Goal: Task Accomplishment & Management: Complete application form

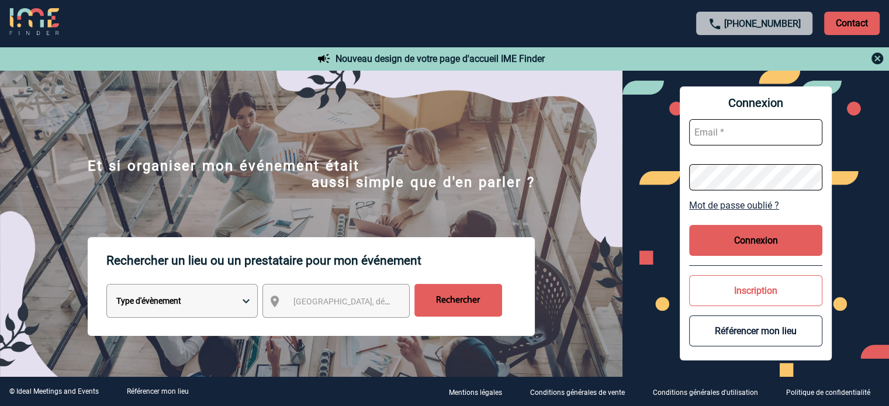
type input "[EMAIL_ADDRESS][DOMAIN_NAME]"
click at [727, 236] on button "Connexion" at bounding box center [755, 240] width 133 height 31
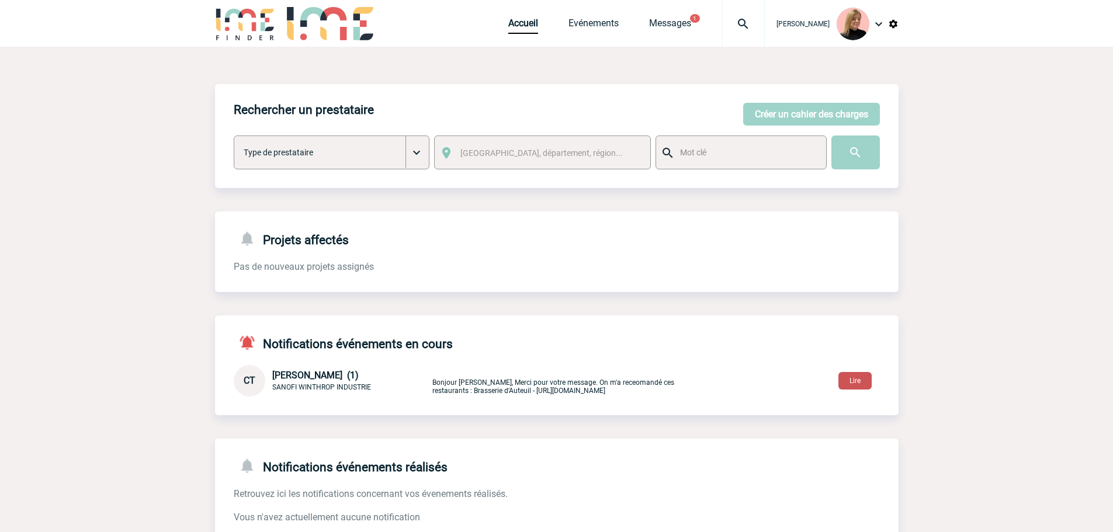
click at [854, 381] on button "Lire" at bounding box center [855, 381] width 33 height 18
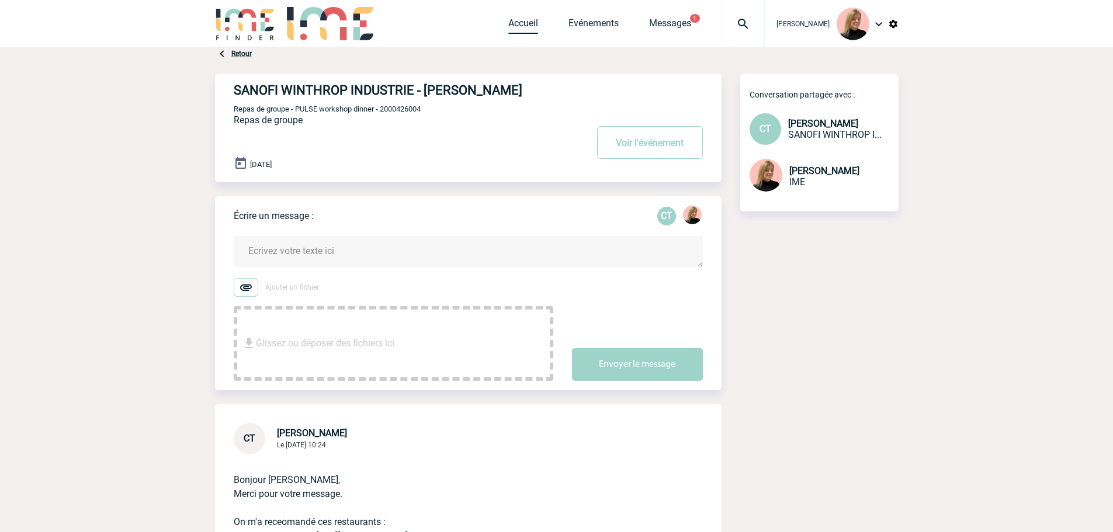
click at [531, 27] on link "Accueil" at bounding box center [524, 26] width 30 height 16
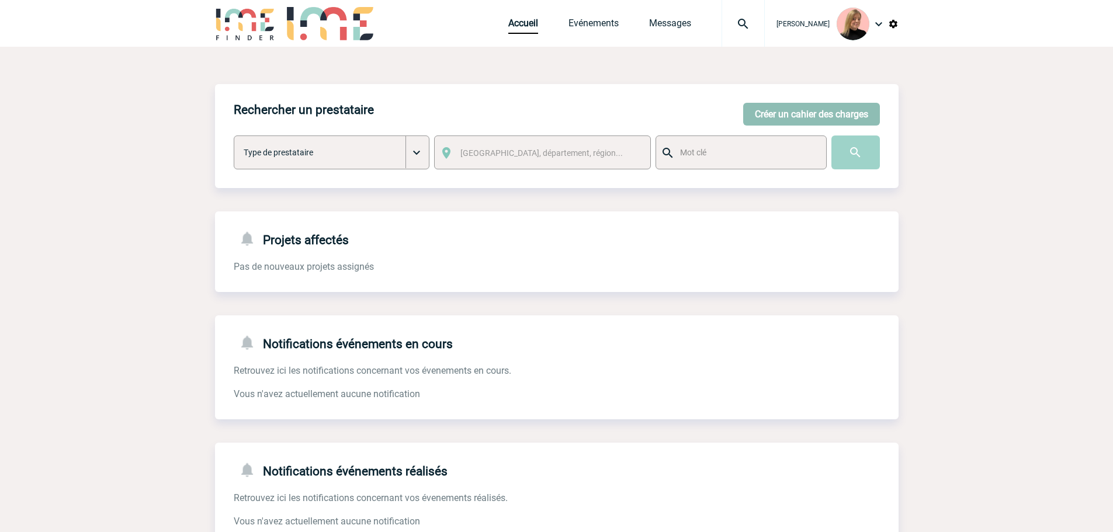
click at [769, 113] on button "Créer un cahier des charges" at bounding box center [811, 114] width 137 height 23
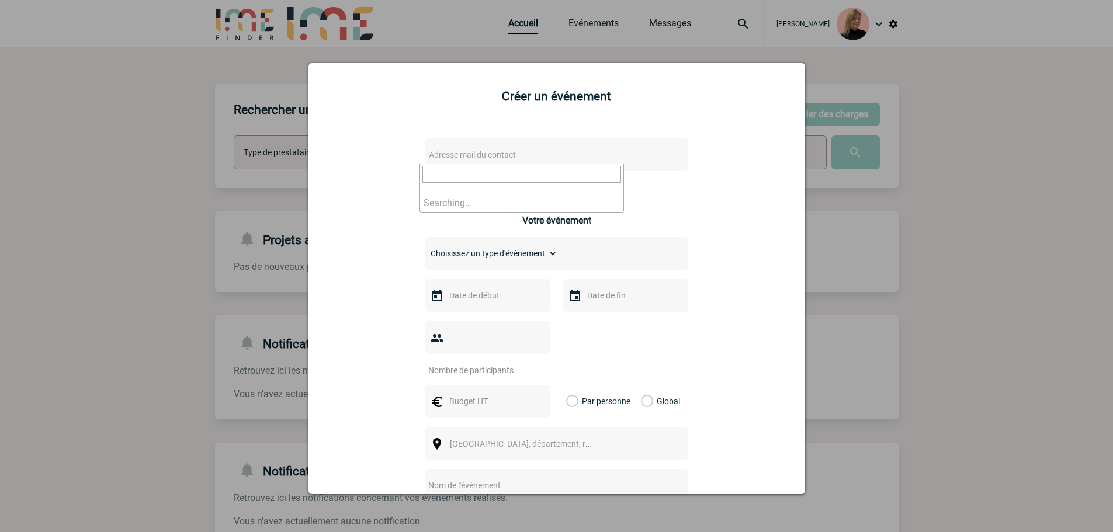
click at [458, 161] on span "Adresse mail du contact" at bounding box center [526, 155] width 205 height 16
type input "sidonie.les"
select select "131523"
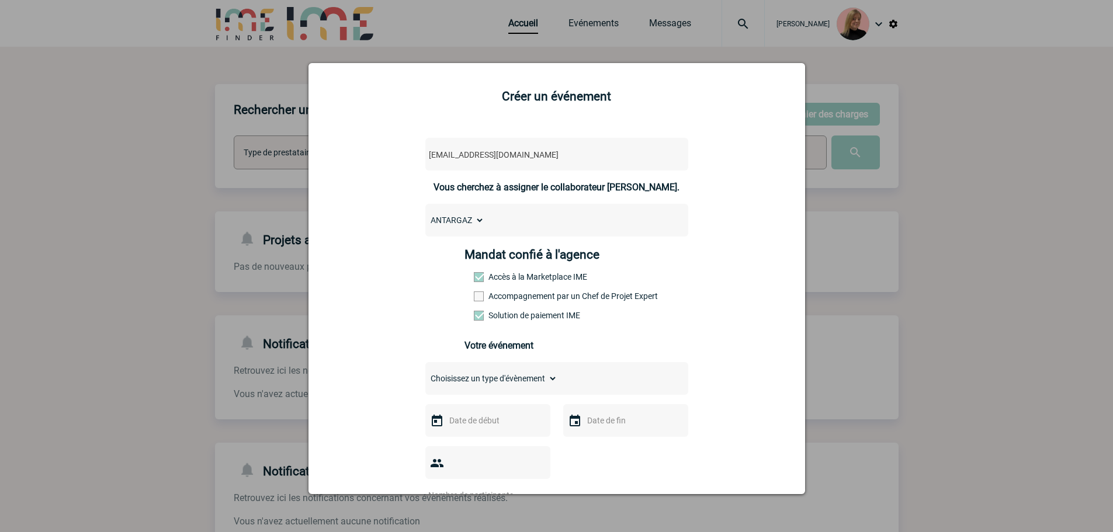
click at [514, 298] on label "Accompagnement par un Chef de Projet Expert" at bounding box center [499, 296] width 51 height 9
click at [0, 0] on input "Accompagnement par un Chef de Projet Expert" at bounding box center [0, 0] width 0 height 0
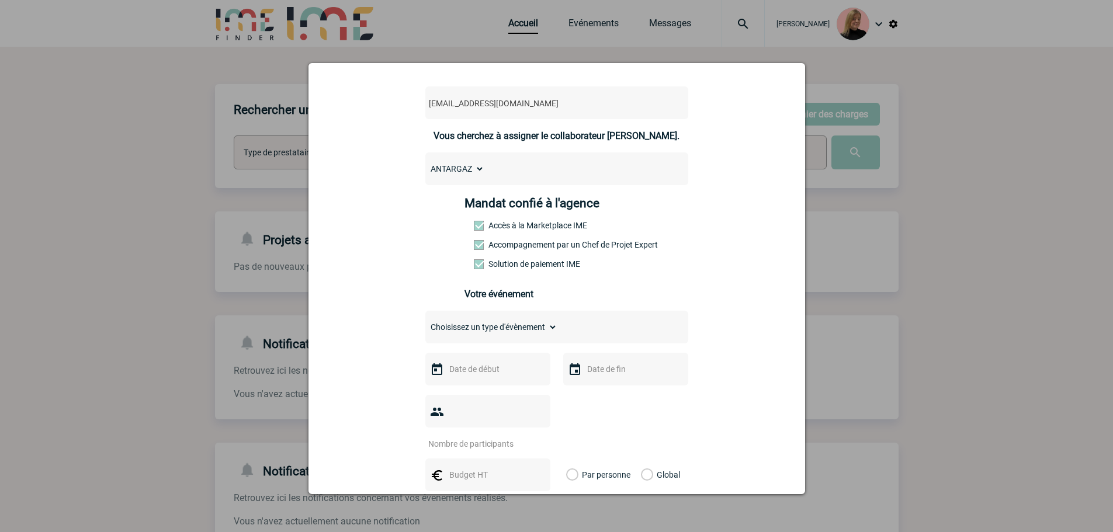
scroll to position [117, 0]
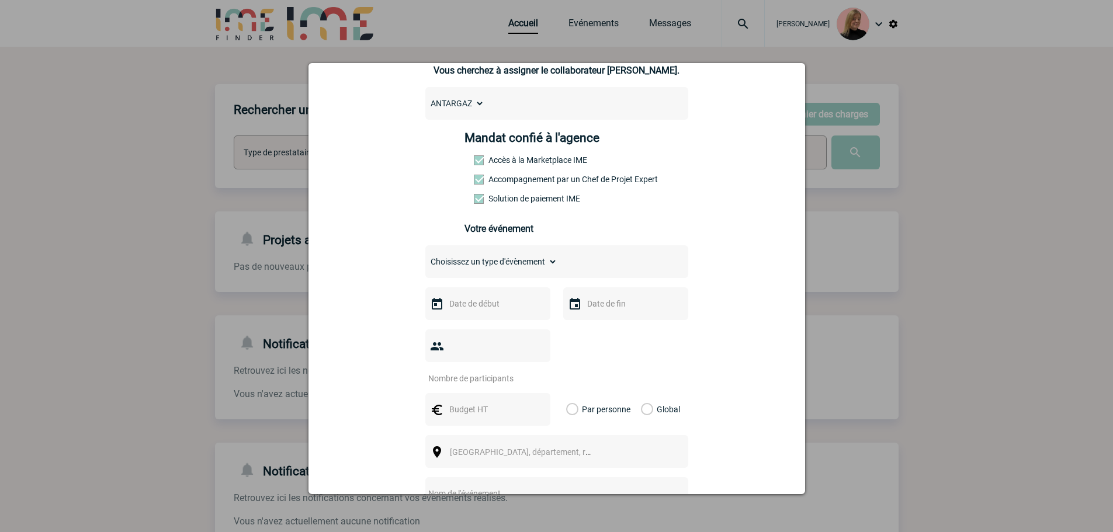
click at [510, 270] on select "Choisissez un type d'évènement Séminaire avec nuitée Séminaire sans nuitée Repa…" at bounding box center [492, 262] width 132 height 16
select select "1"
click at [426, 257] on select "Choisissez un type d'évènement Séminaire avec nuitée Séminaire sans nuitée Repa…" at bounding box center [492, 262] width 132 height 16
click at [473, 307] on input "text" at bounding box center [487, 303] width 81 height 15
click at [592, 328] on span "Suivant" at bounding box center [593, 327] width 9 height 9
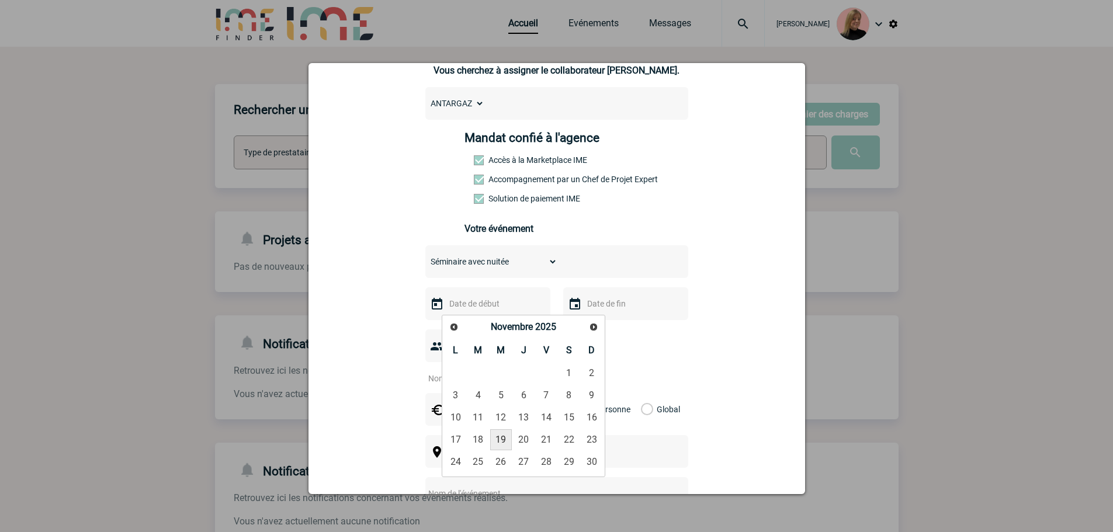
click at [509, 437] on link "19" at bounding box center [501, 440] width 22 height 21
type input "19-11-2025"
click at [666, 304] on div at bounding box center [625, 304] width 125 height 33
click at [627, 312] on input "text" at bounding box center [624, 303] width 81 height 15
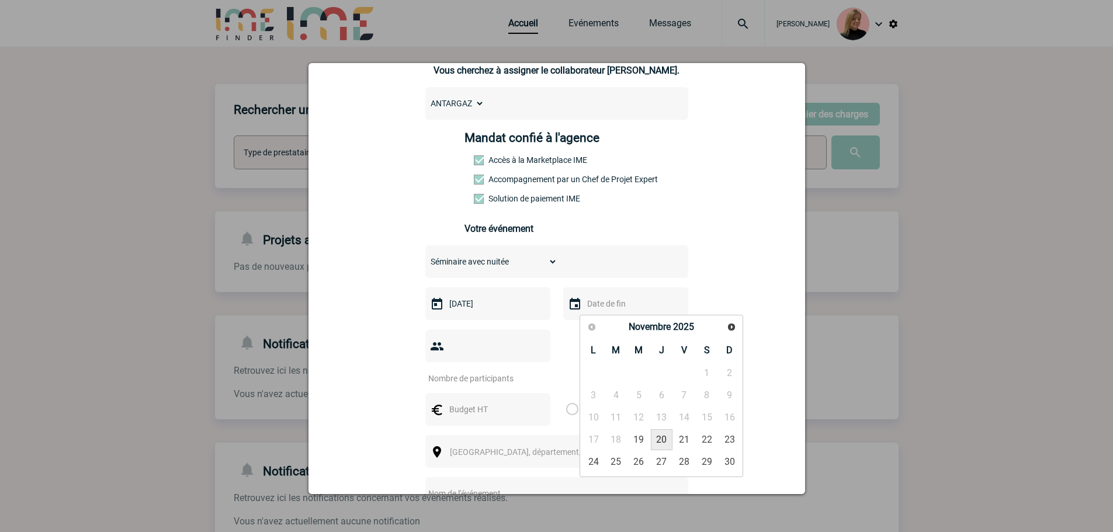
click at [653, 434] on link "20" at bounding box center [662, 440] width 22 height 21
type input "20-11-2025"
click at [490, 371] on input "number" at bounding box center [481, 378] width 110 height 15
type input "26"
click at [646, 393] on label "Global" at bounding box center [645, 409] width 8 height 33
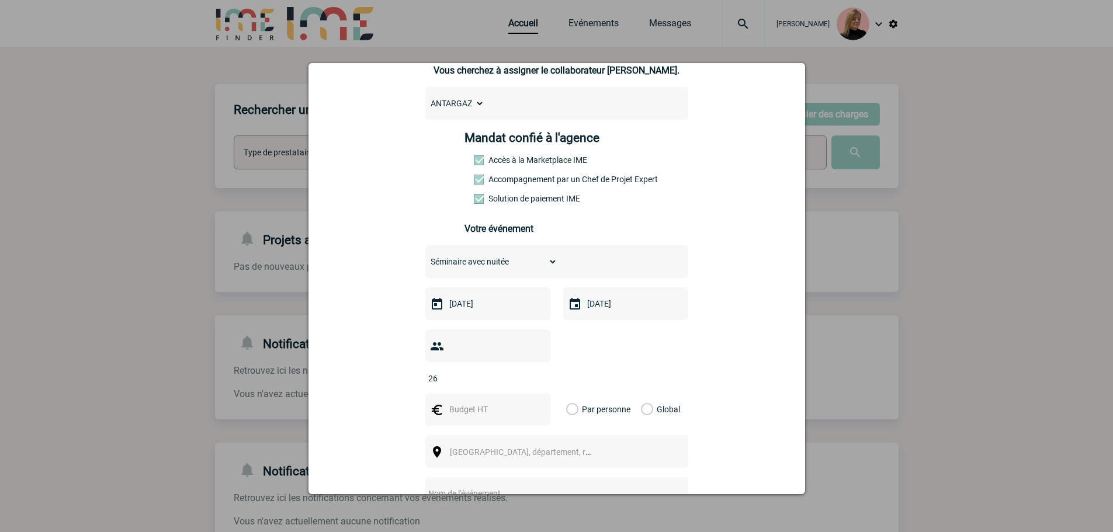
click at [0, 0] on input "Global" at bounding box center [0, 0] width 0 height 0
click at [492, 402] on input "text" at bounding box center [487, 409] width 81 height 15
type input "5"
type input "6500"
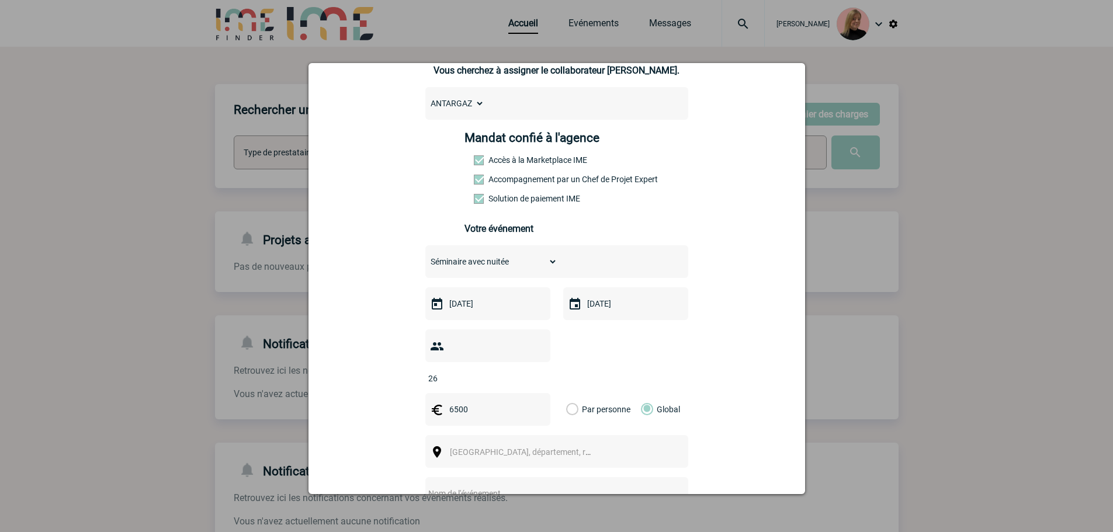
click at [497, 448] on span "Ville, département, région..." at bounding box center [531, 452] width 162 height 9
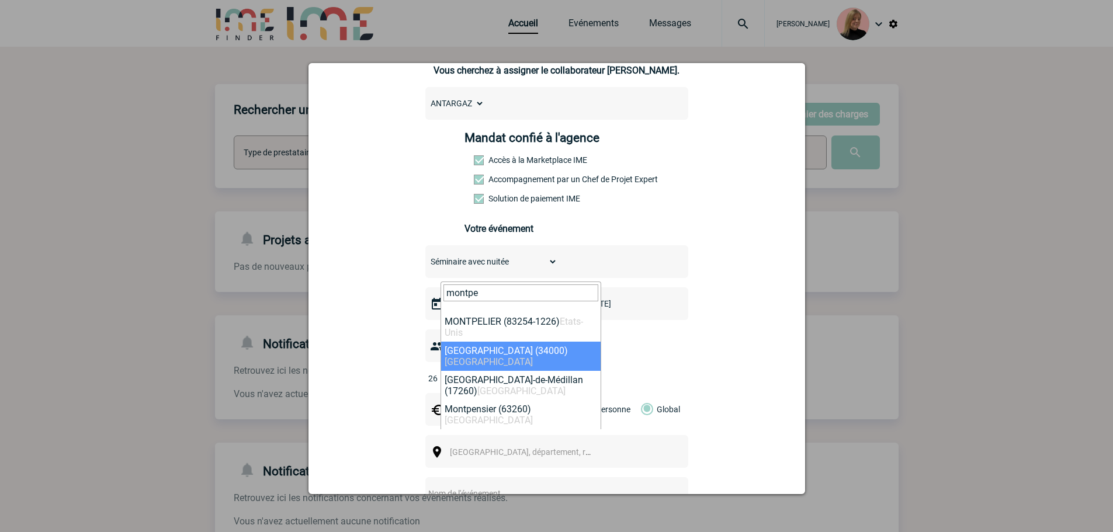
type input "montpe"
select select "29306"
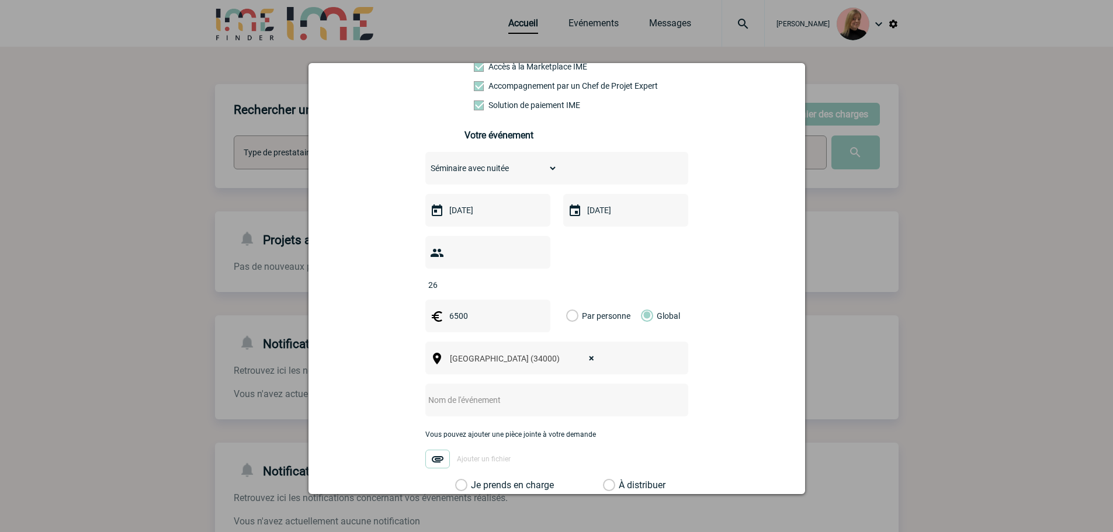
scroll to position [234, 0]
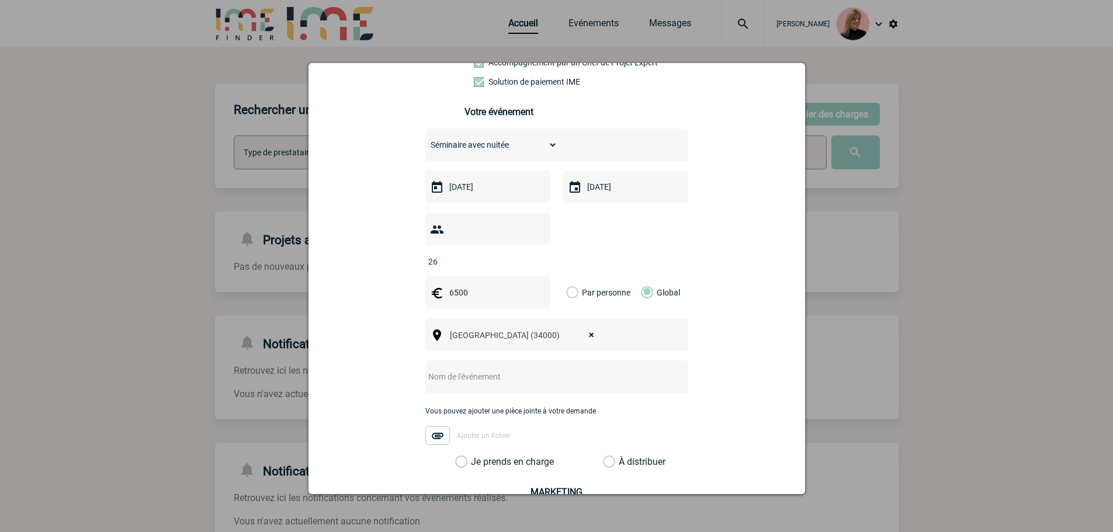
click at [507, 369] on input "text" at bounding box center [542, 376] width 232 height 15
type input "Réunion Montpellier"
click at [493, 437] on div "Vous pouvez ajouter une pièce jointe à votre demande Ajouter un fichier" at bounding box center [557, 431] width 263 height 49
click at [492, 437] on div "Vous pouvez ajouter une pièce jointe à votre demande Ajouter un fichier" at bounding box center [557, 431] width 263 height 49
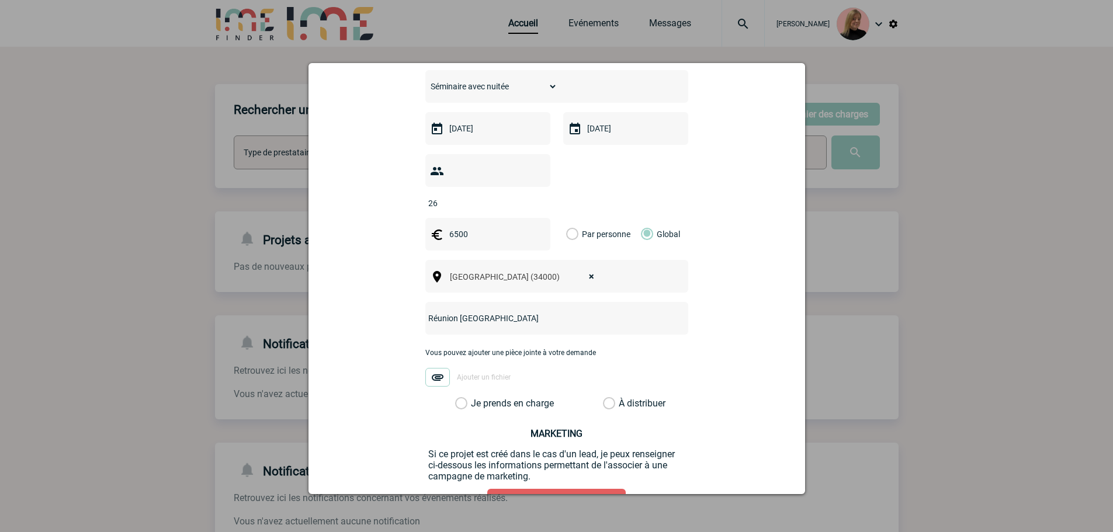
click at [475, 398] on label "Je prends en charge" at bounding box center [465, 404] width 20 height 12
click at [0, 0] on input "Je prends en charge" at bounding box center [0, 0] width 0 height 0
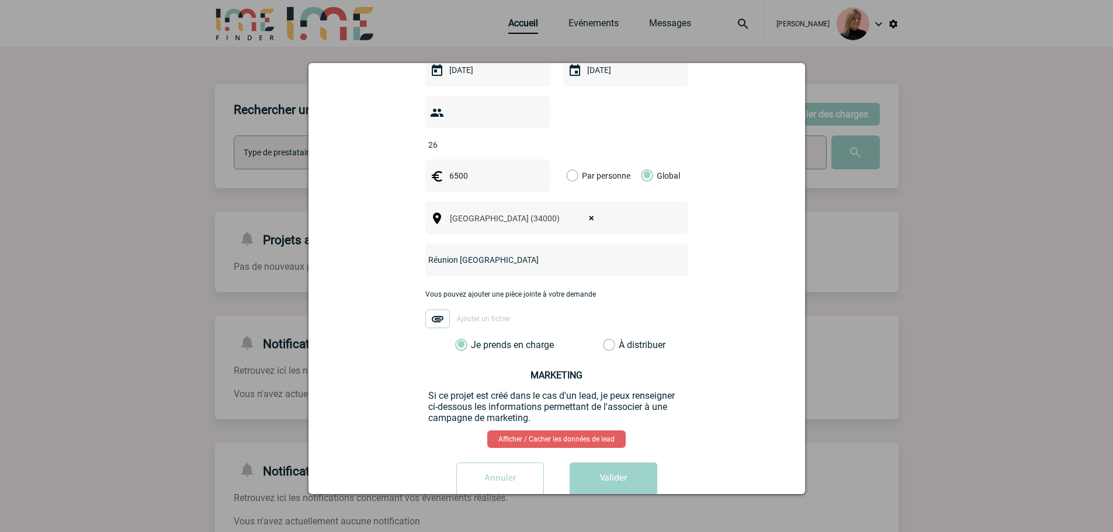
scroll to position [359, 0]
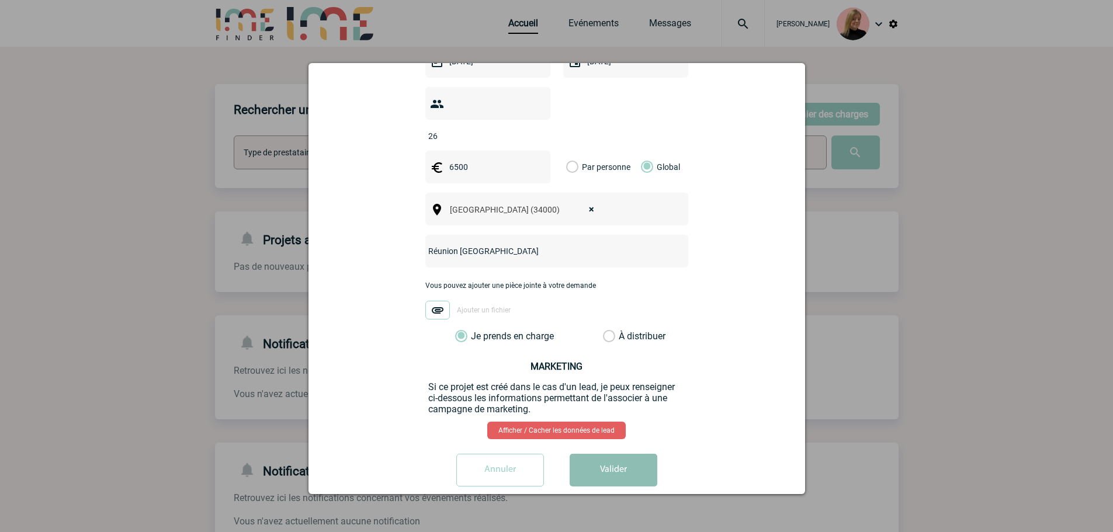
click at [600, 454] on button "Valider" at bounding box center [614, 470] width 88 height 33
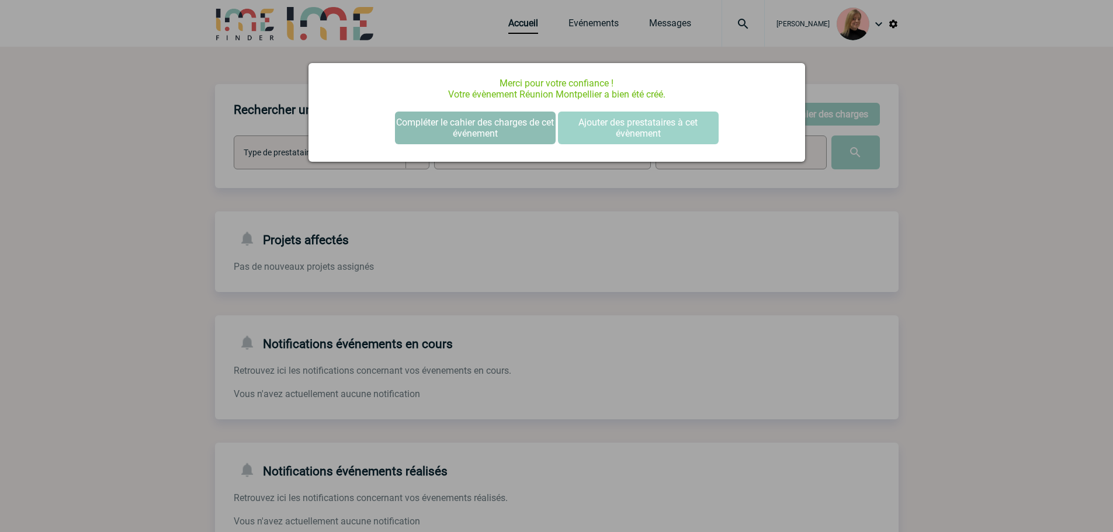
click at [483, 126] on button "Compléter le cahier des charges de cet événement" at bounding box center [475, 128] width 161 height 33
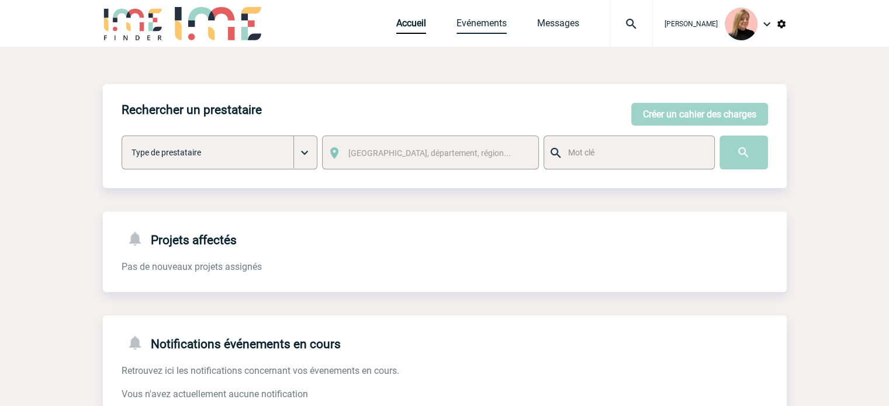
click at [476, 27] on link "Evénements" at bounding box center [481, 26] width 50 height 16
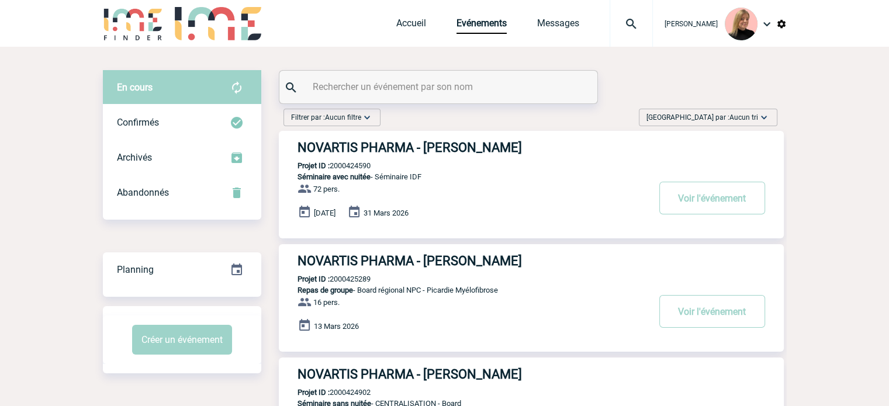
click at [708, 118] on span "[GEOGRAPHIC_DATA] par : Aucun tri" at bounding box center [702, 118] width 112 height 12
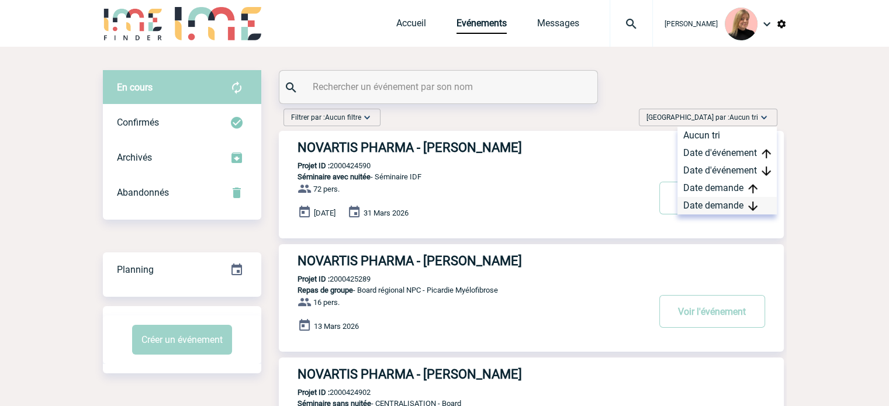
click at [710, 203] on div "Date demande" at bounding box center [726, 206] width 99 height 18
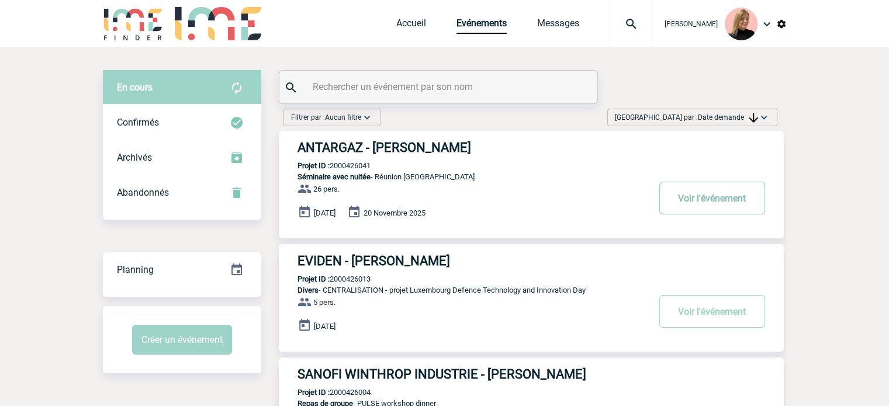
click at [676, 202] on button "Voir l'événement" at bounding box center [712, 198] width 106 height 33
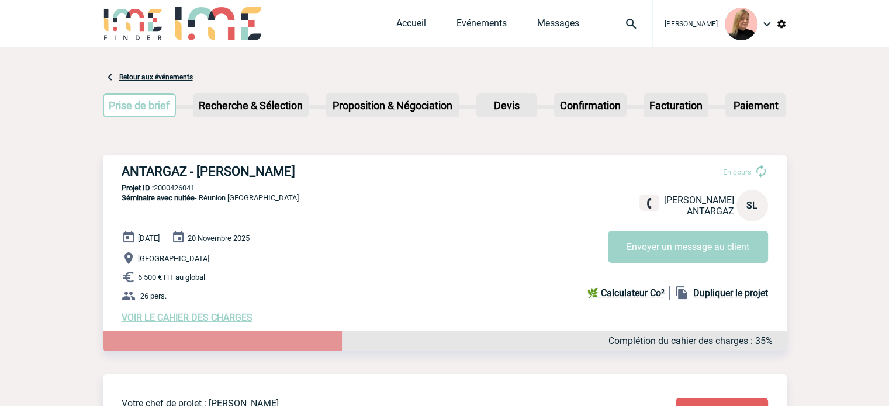
drag, startPoint x: 122, startPoint y: 170, endPoint x: 333, endPoint y: 163, distance: 211.7
click at [333, 163] on div "ANTARGAZ - Sidonie LESGUILLIER En cours Sidonie LESGUILLIER ANTARGAZ SL Envoyer…" at bounding box center [445, 244] width 684 height 178
